Goal: Information Seeking & Learning: Find specific fact

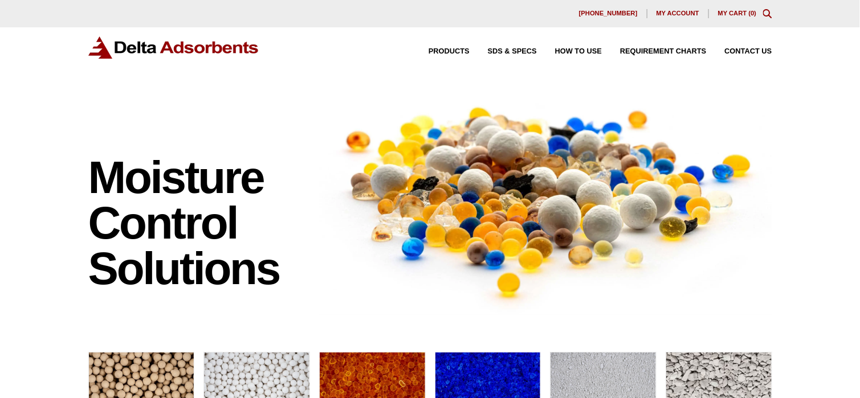
click at [763, 13] on icon "Toggle Modal Content" at bounding box center [767, 13] width 9 height 9
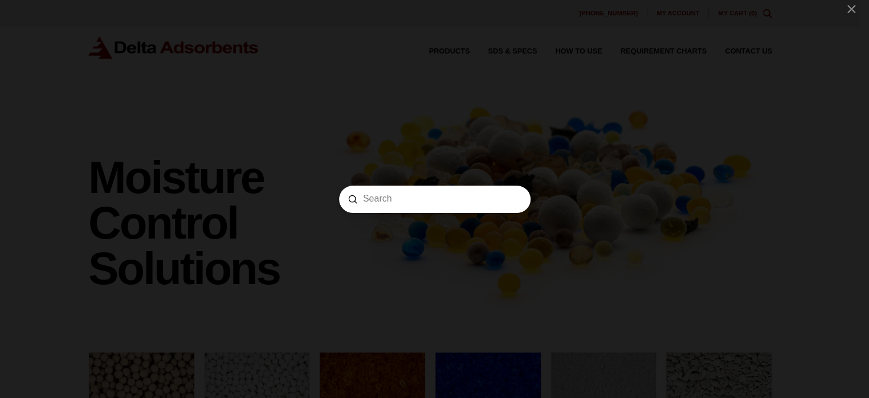
click at [436, 196] on input "Search" at bounding box center [435, 199] width 144 height 12
paste input "AA1805"
type input "AA1805"
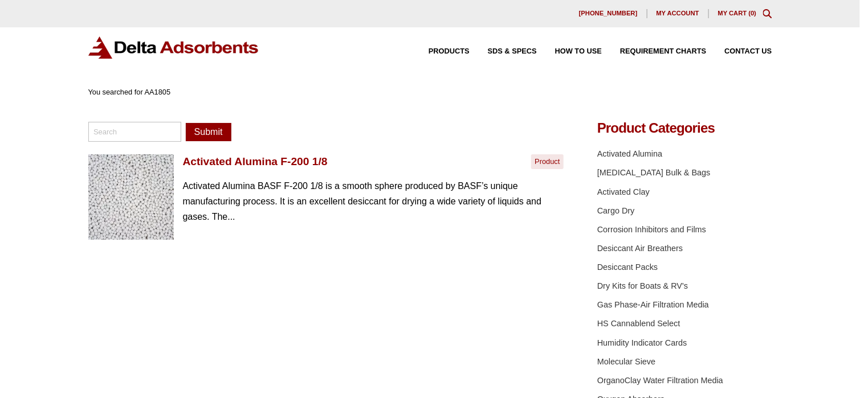
click at [226, 161] on link "Activated Alumina F-200 1/8" at bounding box center [255, 162] width 145 height 14
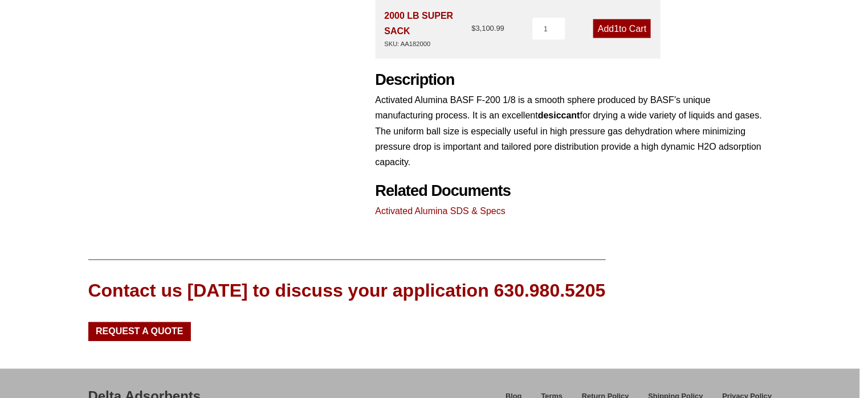
scroll to position [513, 0]
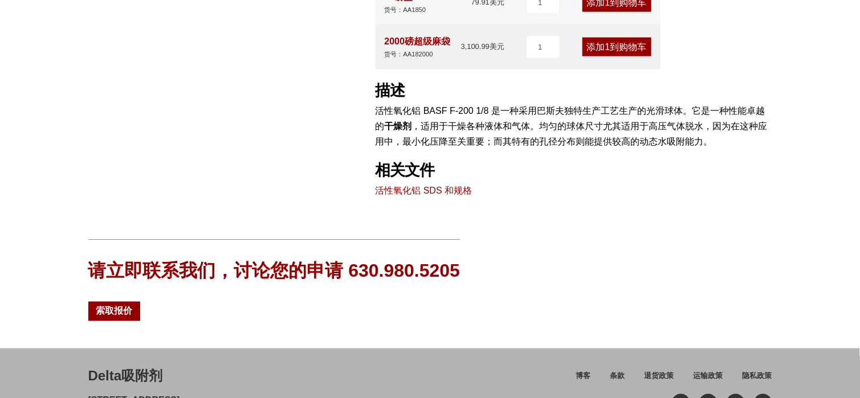
click at [451, 187] on font "活性氧化铝 SDS 和规格" at bounding box center [423, 191] width 97 height 10
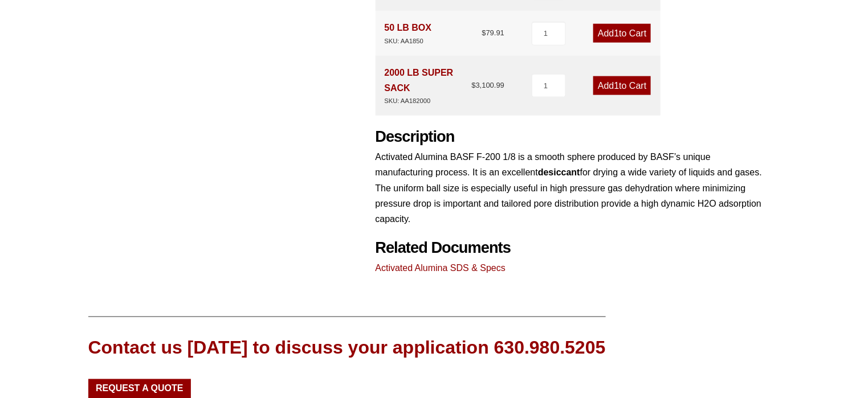
scroll to position [513, 0]
